Goal: Task Accomplishment & Management: Manage account settings

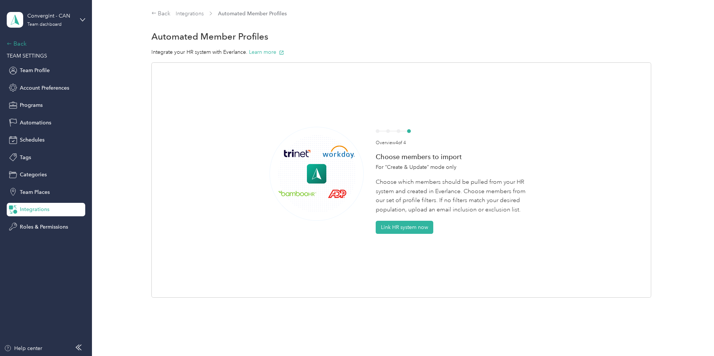
click at [46, 43] on div "Back" at bounding box center [44, 43] width 75 height 9
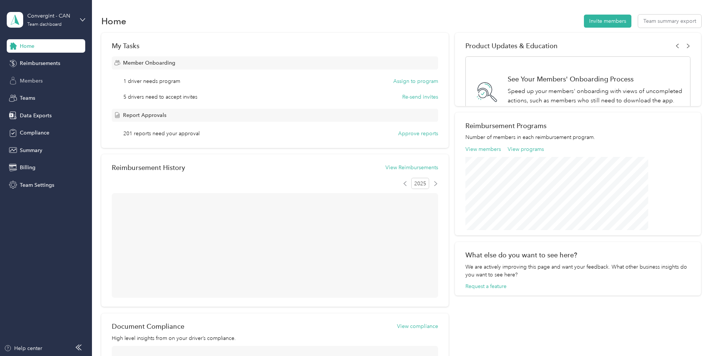
click at [38, 82] on span "Members" at bounding box center [31, 81] width 23 height 8
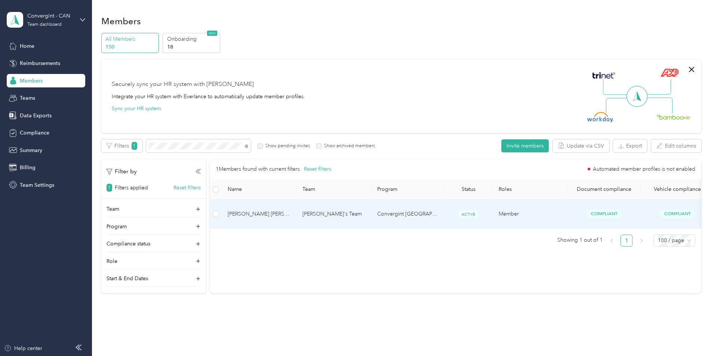
click at [371, 207] on td "[PERSON_NAME]'s Team" at bounding box center [333, 214] width 75 height 29
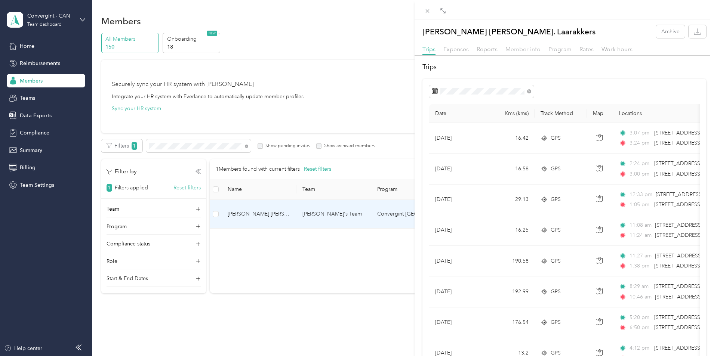
click at [516, 48] on span "Member info" at bounding box center [522, 49] width 35 height 7
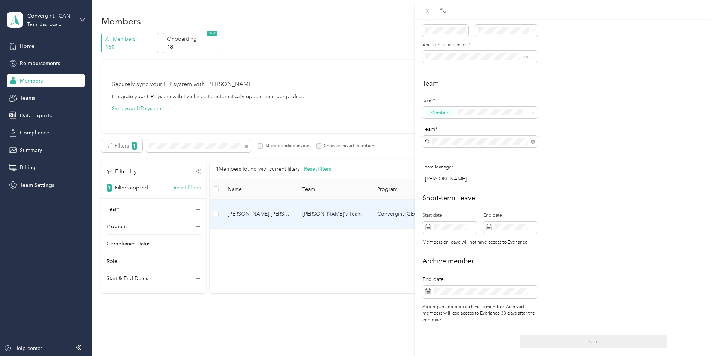
scroll to position [250, 0]
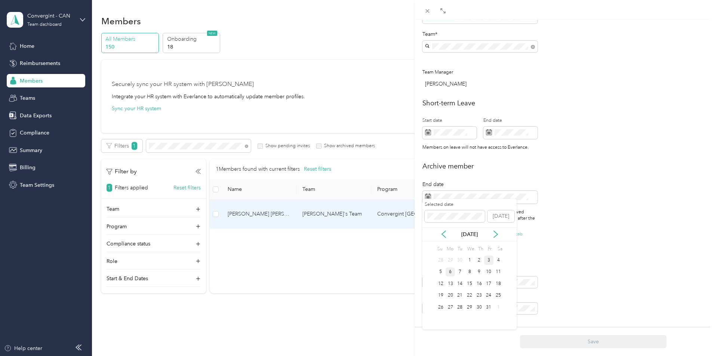
click at [450, 272] on div "6" at bounding box center [450, 272] width 10 height 9
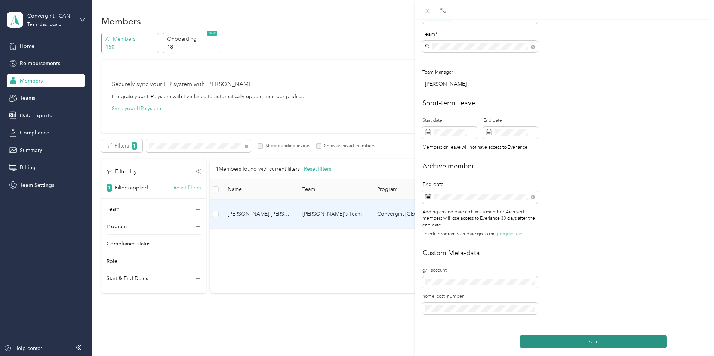
click at [589, 339] on button "Save" at bounding box center [593, 341] width 147 height 13
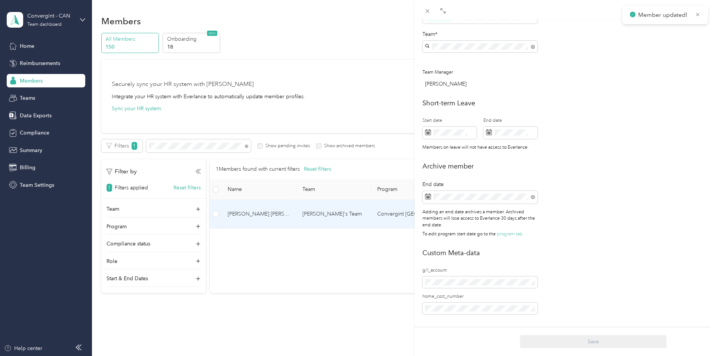
scroll to position [26, 0]
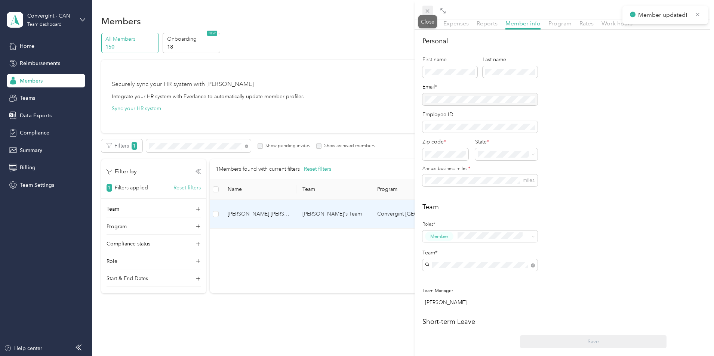
click at [429, 6] on span at bounding box center [427, 11] width 10 height 10
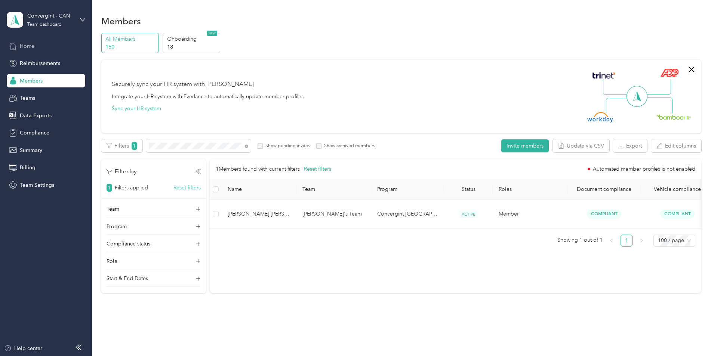
click at [64, 44] on div "Home" at bounding box center [46, 45] width 78 height 13
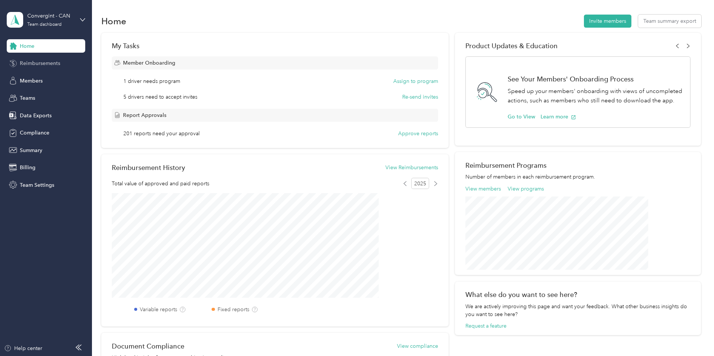
click at [48, 66] on span "Reimbursements" at bounding box center [40, 63] width 40 height 8
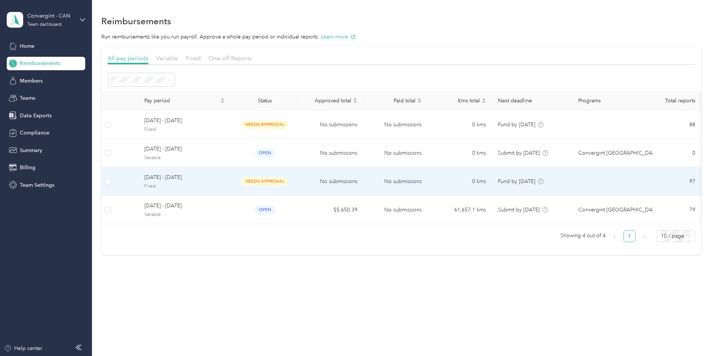
click at [424, 183] on td "No submissions" at bounding box center [395, 181] width 64 height 28
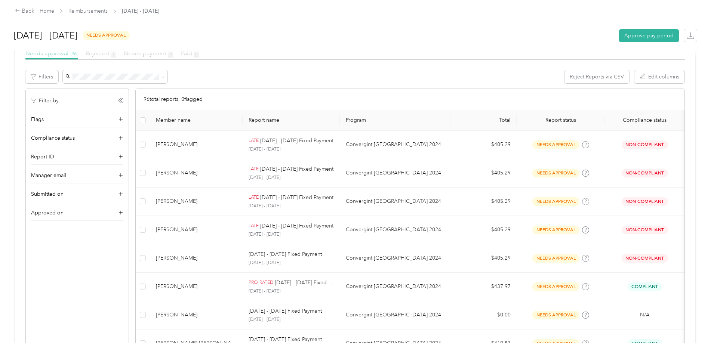
scroll to position [149, 0]
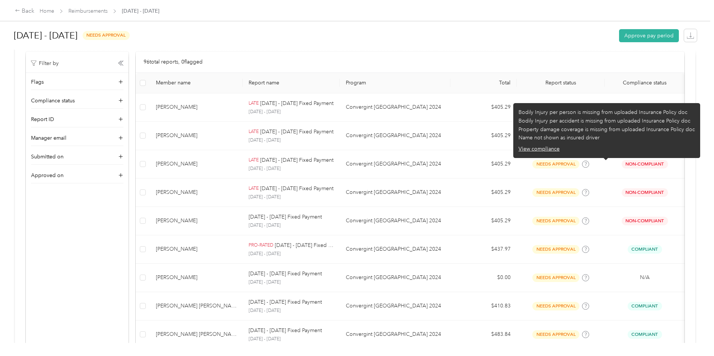
click at [681, 196] on div "Back Home Reimbursements [DATE] - [DATE] [DATE] - [DATE] needs approval Approve…" at bounding box center [355, 178] width 710 height 356
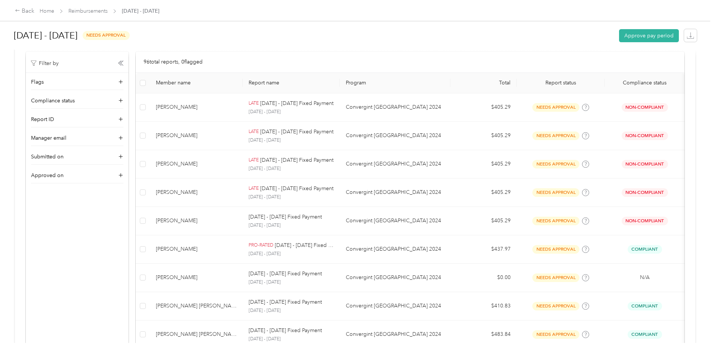
click at [48, 247] on div "Back Home Reimbursements [DATE] - [DATE] [DATE] - [DATE] needs approval Approve…" at bounding box center [355, 178] width 710 height 356
click at [685, 185] on div "Back Home Reimbursements [DATE] - [DATE] [DATE] - [DATE] needs approval Approve…" at bounding box center [355, 178] width 710 height 356
click at [693, 150] on div "Back Home Reimbursements [DATE] - [DATE] [DATE] - [DATE] needs approval Approve…" at bounding box center [355, 178] width 710 height 356
click at [681, 84] on div "Back Home Reimbursements [DATE] - [DATE] [DATE] - [DATE] needs approval Approve…" at bounding box center [355, 178] width 710 height 356
click at [673, 114] on div "Back Home Reimbursements [DATE] - [DATE] [DATE] - [DATE] needs approval Approve…" at bounding box center [355, 178] width 710 height 356
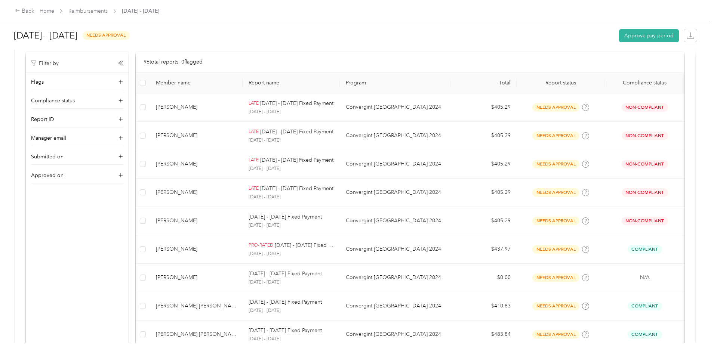
click at [41, 246] on div "Back Home Reimbursements [DATE] - [DATE] [DATE] - [DATE] needs approval Approve…" at bounding box center [355, 178] width 710 height 356
click at [691, 151] on div "Back Home Reimbursements [DATE] - [DATE] [DATE] - [DATE] needs approval Approve…" at bounding box center [355, 178] width 710 height 356
click at [54, 170] on div "Back Home Reimbursements [DATE] - [DATE] [DATE] - [DATE] needs approval Approve…" at bounding box center [355, 178] width 710 height 356
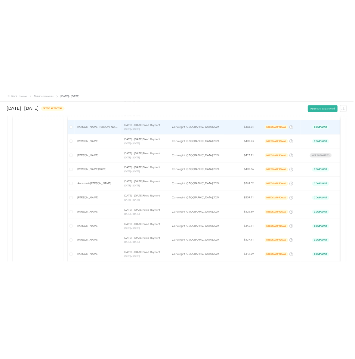
scroll to position [448, 0]
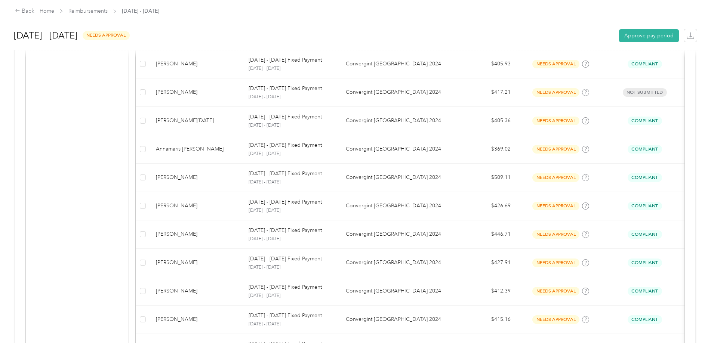
click at [100, 200] on div "Filter by Flags Compliance status Report ID Manager email Submitted on Approved…" at bounding box center [77, 140] width 104 height 777
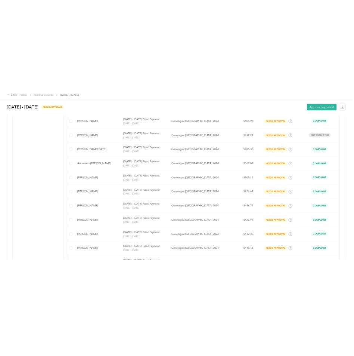
scroll to position [521, 0]
